Goal: Transaction & Acquisition: Purchase product/service

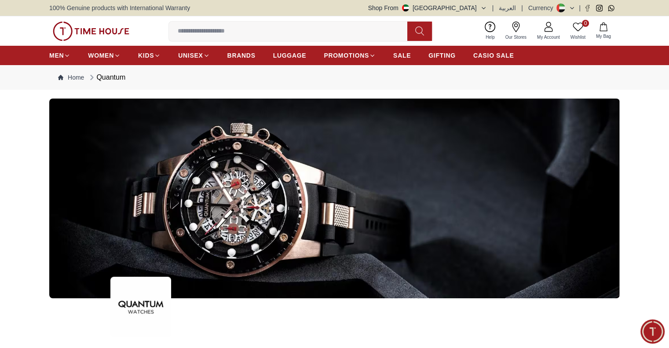
click at [478, 4] on button "Shop From UAE" at bounding box center [427, 8] width 119 height 9
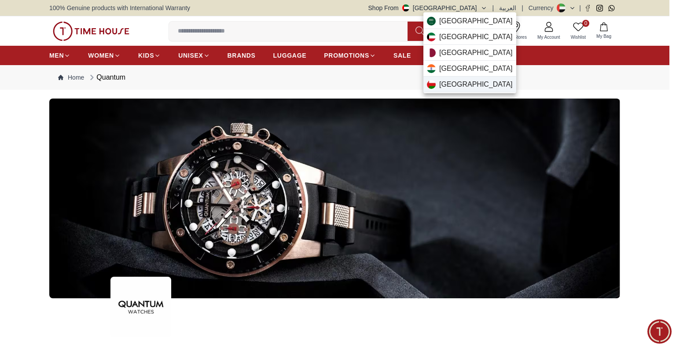
click at [466, 86] on div "Oman" at bounding box center [469, 85] width 93 height 16
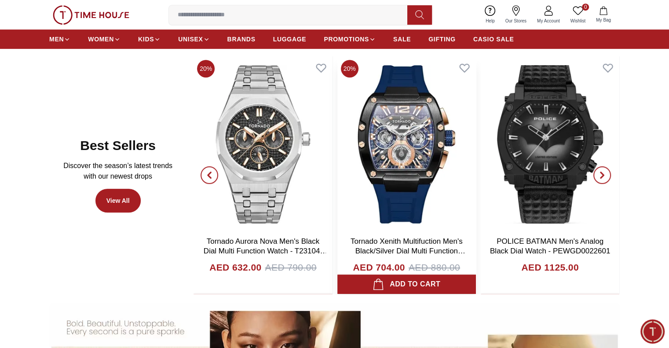
click at [363, 223] on img at bounding box center [406, 144] width 139 height 176
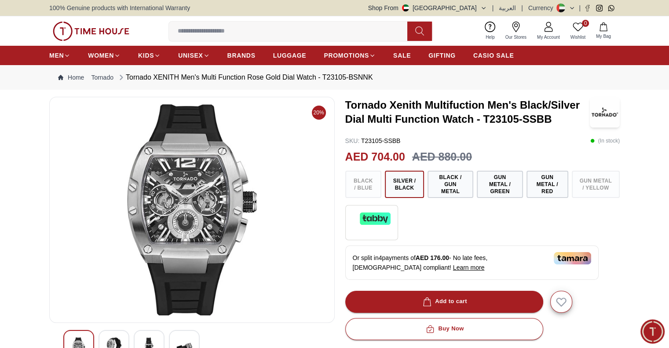
click at [569, 7] on icon at bounding box center [572, 8] width 7 height 7
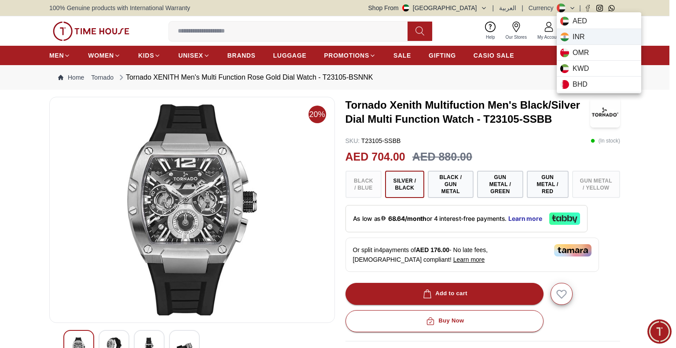
click at [578, 38] on span "INR" at bounding box center [578, 37] width 12 height 11
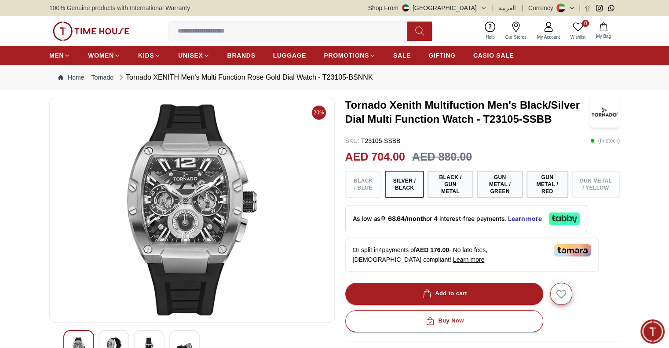
click at [563, 4] on icon at bounding box center [561, 8] width 9 height 9
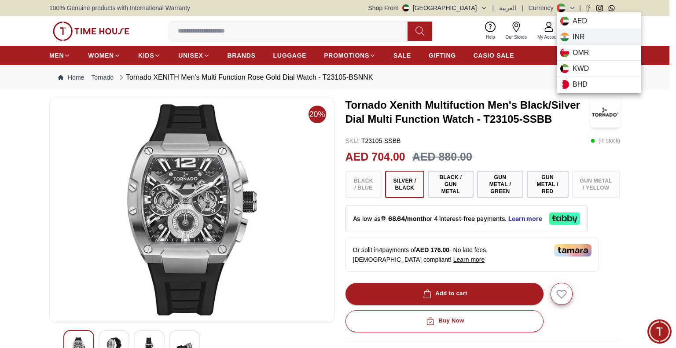
click at [565, 39] on icon at bounding box center [564, 39] width 13 height 3
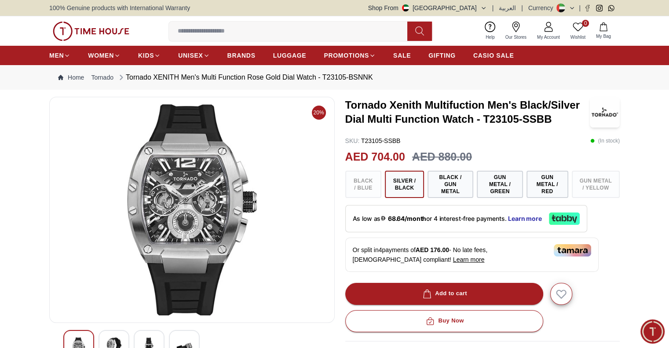
click at [563, 1] on div "100% Genuine products with International Warranty Shop From [GEOGRAPHIC_DATA] |…" at bounding box center [334, 8] width 571 height 16
click at [564, 10] on icon at bounding box center [563, 10] width 4 height 3
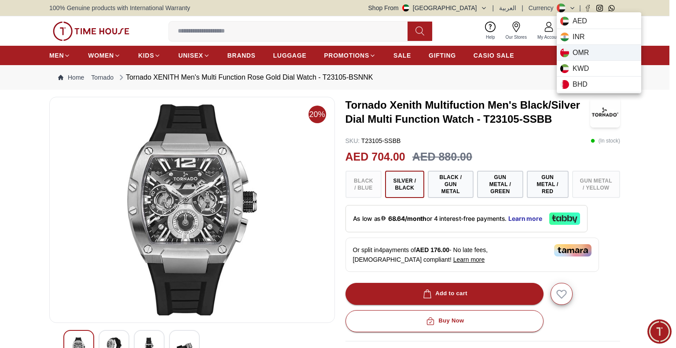
click at [575, 52] on span "OMR" at bounding box center [580, 53] width 16 height 11
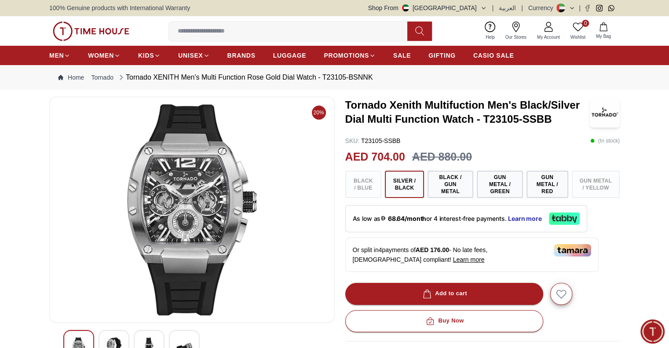
click at [564, 6] on icon at bounding box center [563, 5] width 4 height 3
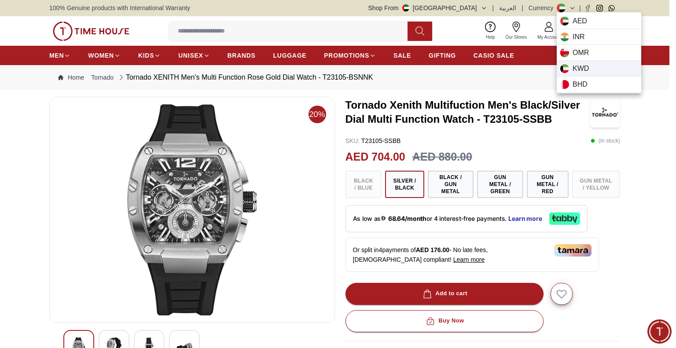
click at [586, 70] on span "KWD" at bounding box center [580, 68] width 16 height 11
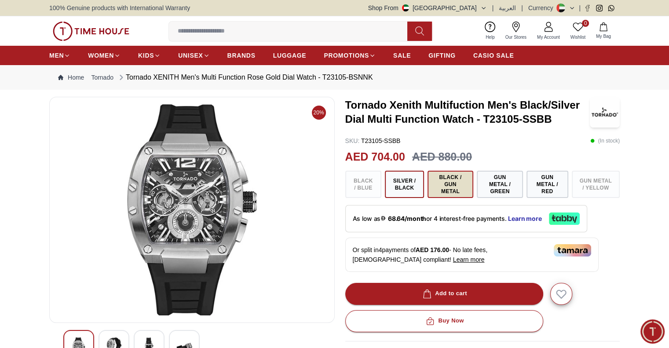
click at [463, 186] on button "Black / Gun Metal" at bounding box center [451, 184] width 46 height 27
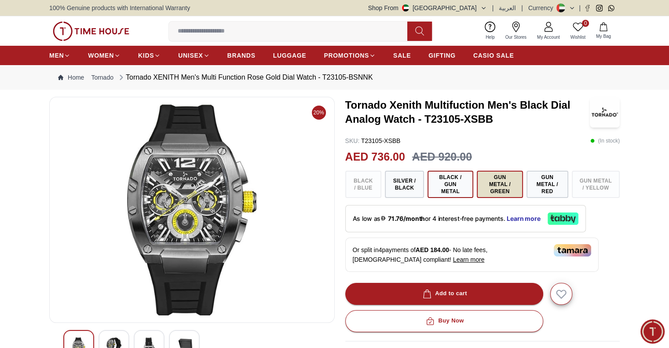
click at [495, 183] on button "Gun Metal / Green" at bounding box center [500, 184] width 46 height 27
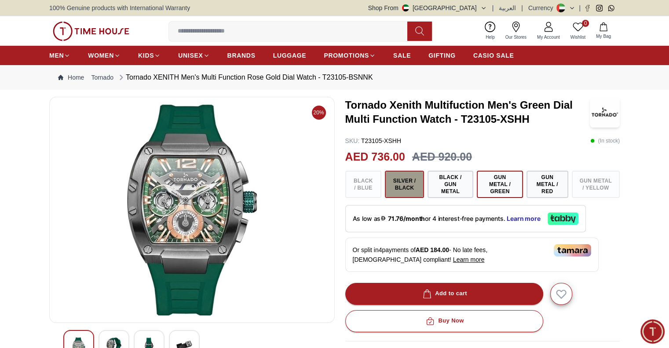
click at [405, 186] on button "Silver / Black" at bounding box center [404, 184] width 39 height 27
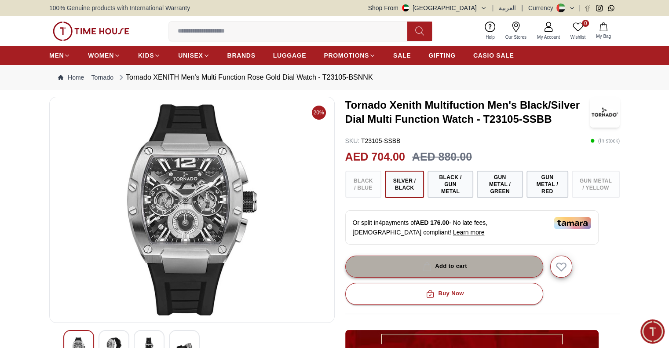
click at [501, 265] on button "Add to cart" at bounding box center [444, 267] width 198 height 22
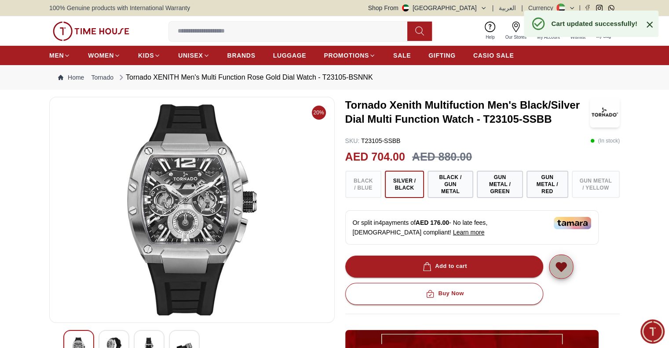
click at [564, 268] on icon "button" at bounding box center [561, 267] width 10 height 9
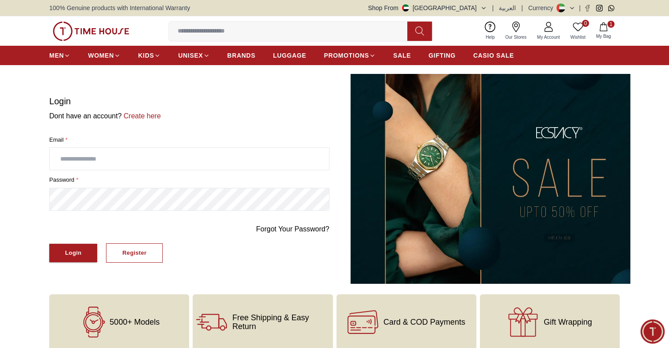
type input "**********"
click at [611, 33] on span "My Bag" at bounding box center [604, 36] width 22 height 7
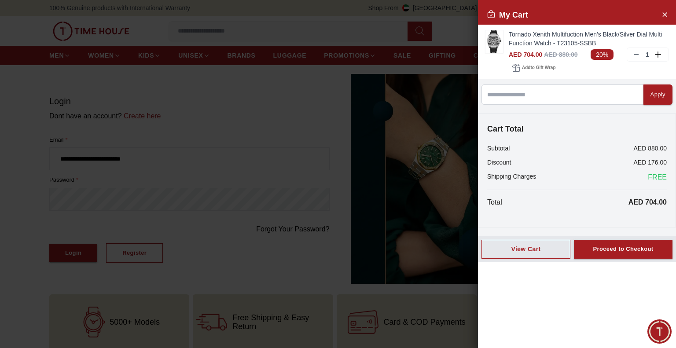
click at [361, 34] on div at bounding box center [338, 174] width 676 height 348
click at [369, 40] on div at bounding box center [338, 174] width 676 height 348
click at [665, 12] on icon "Close Account" at bounding box center [664, 14] width 7 height 11
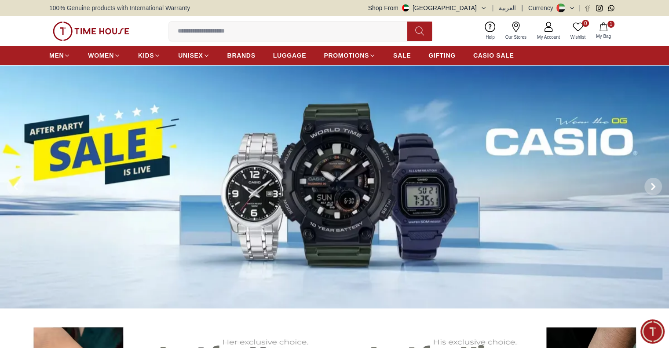
click at [605, 31] on icon "button" at bounding box center [603, 26] width 7 height 9
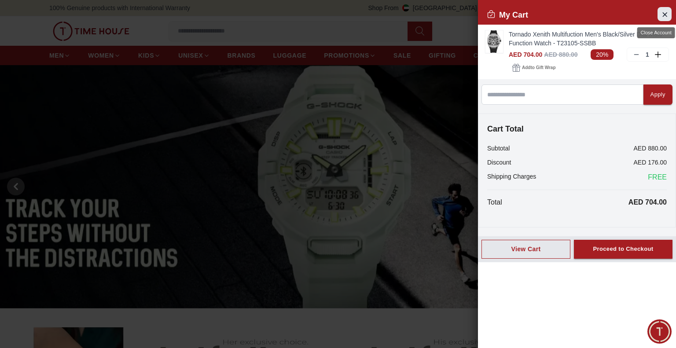
click at [669, 12] on button "Close Account" at bounding box center [664, 14] width 14 height 14
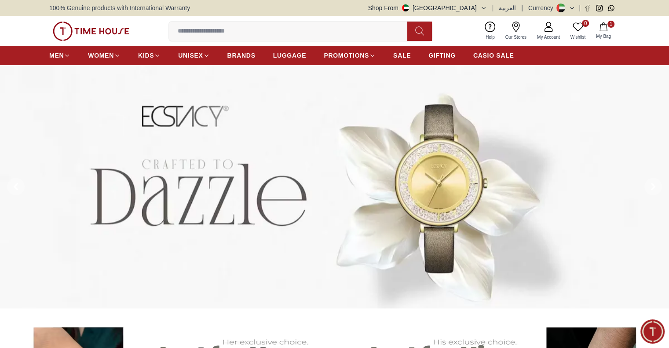
click at [604, 27] on icon "button" at bounding box center [603, 26] width 9 height 9
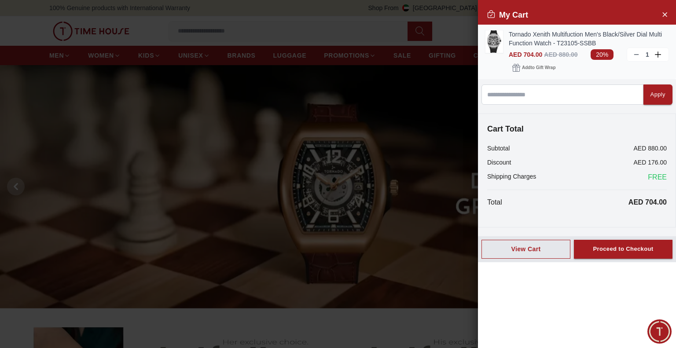
click at [636, 52] on icon at bounding box center [636, 54] width 7 height 7
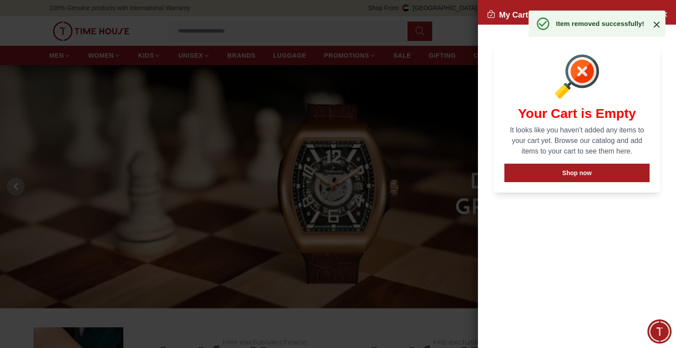
click at [656, 28] on icon at bounding box center [656, 24] width 11 height 11
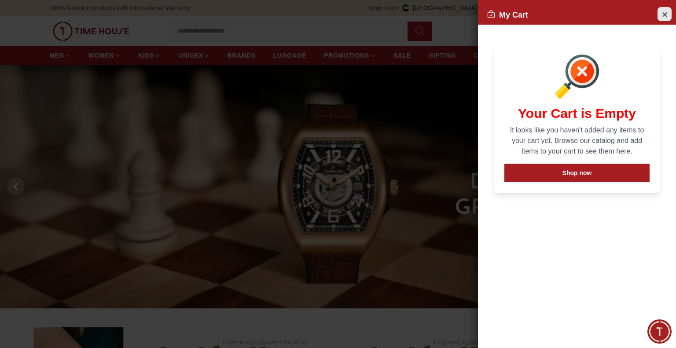
click at [662, 12] on icon "Close Account" at bounding box center [664, 14] width 7 height 11
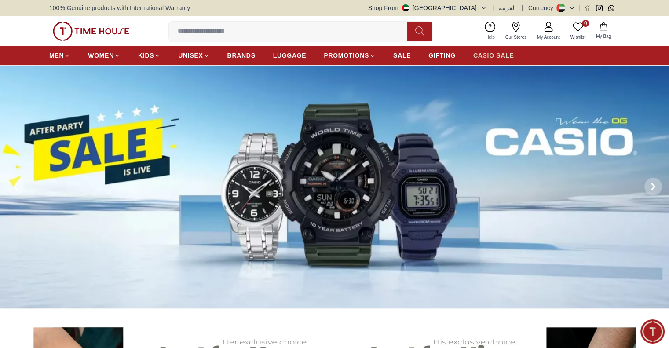
click at [483, 52] on span "CASIO SALE" at bounding box center [493, 55] width 41 height 9
